Goal: Check status: Check status

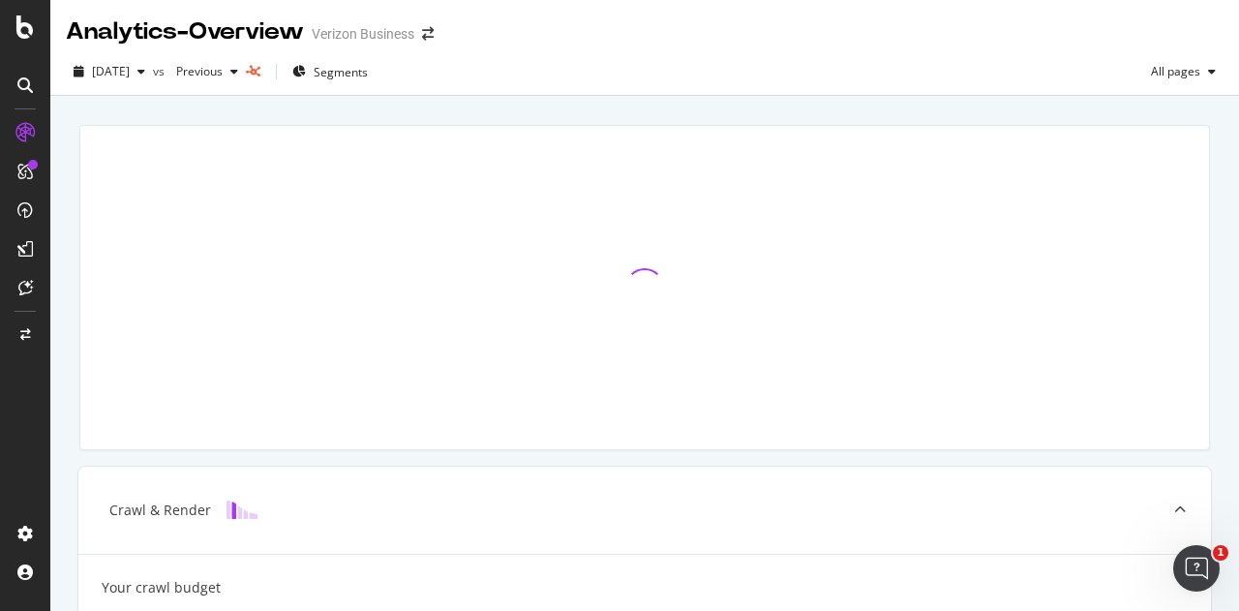
click at [580, 48] on div "[DATE] vs Previous Segments All pages" at bounding box center [644, 71] width 1189 height 47
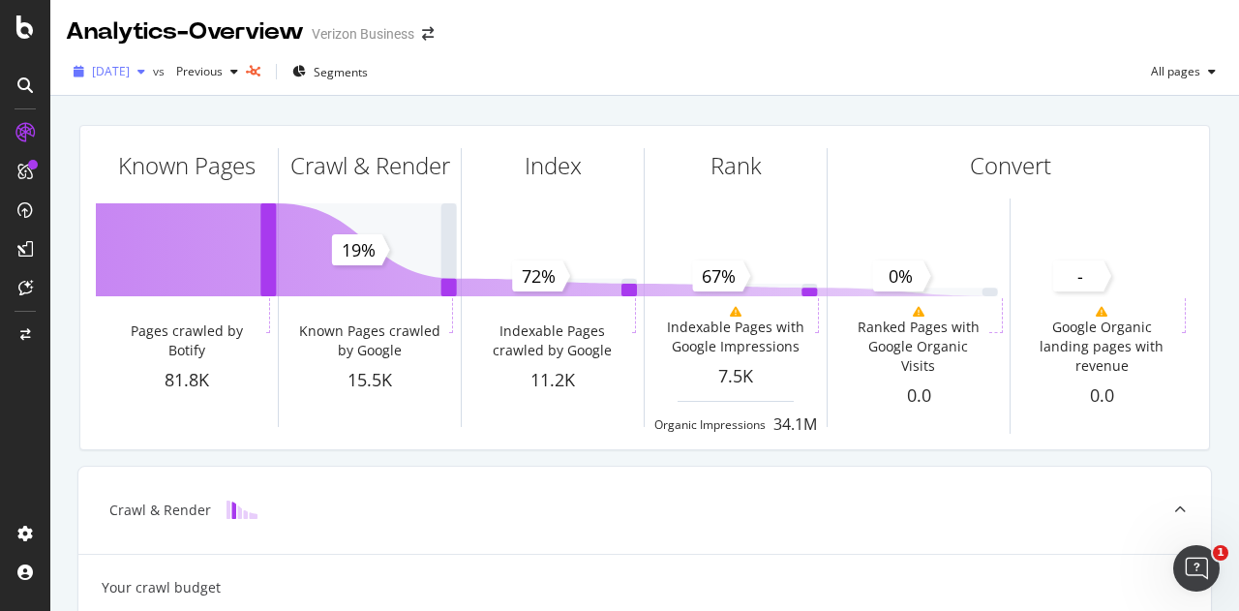
click at [130, 69] on span "[DATE]" at bounding box center [111, 71] width 38 height 16
click at [664, 66] on div "[DATE] vs Previous Segments All pages" at bounding box center [644, 75] width 1189 height 39
